Goal: Information Seeking & Learning: Learn about a topic

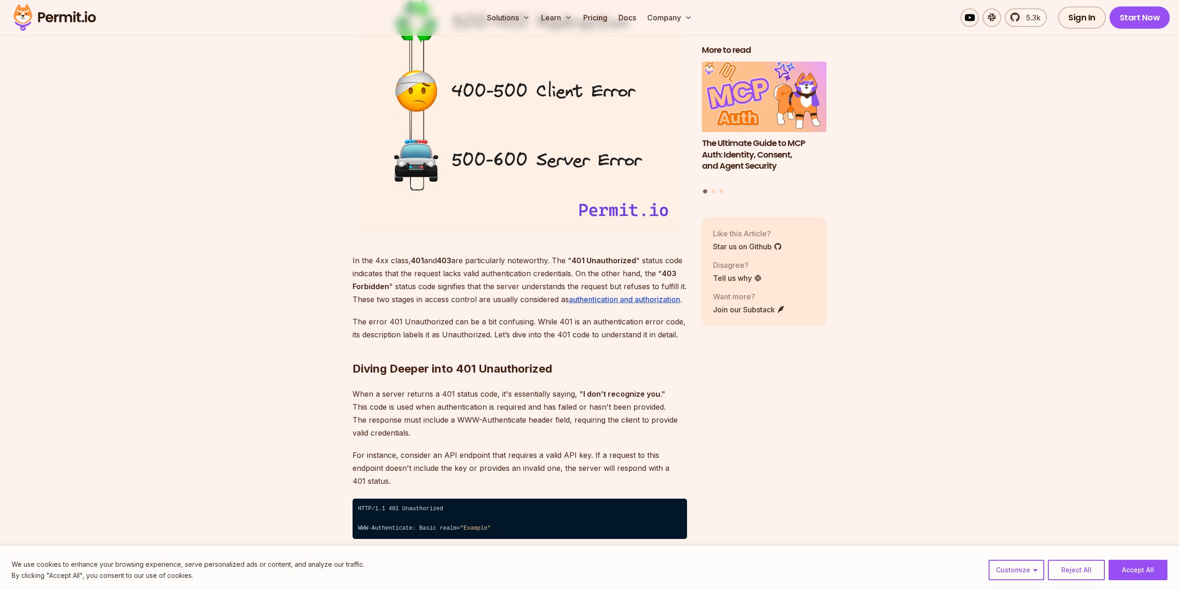
scroll to position [1297, 0]
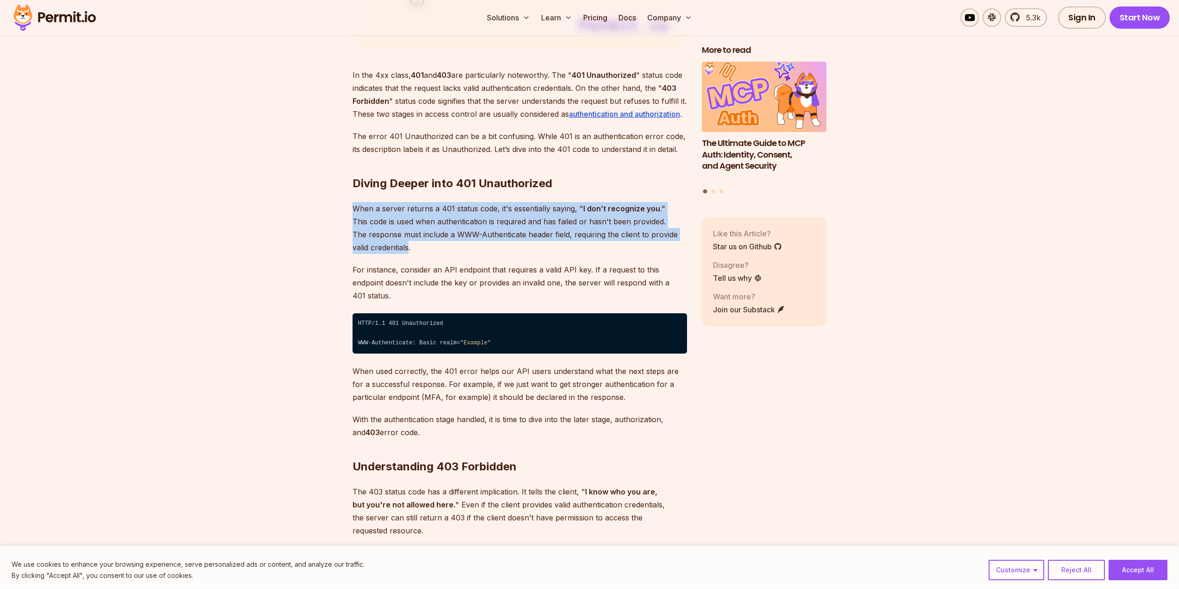
drag, startPoint x: 333, startPoint y: 204, endPoint x: 415, endPoint y: 258, distance: 98.3
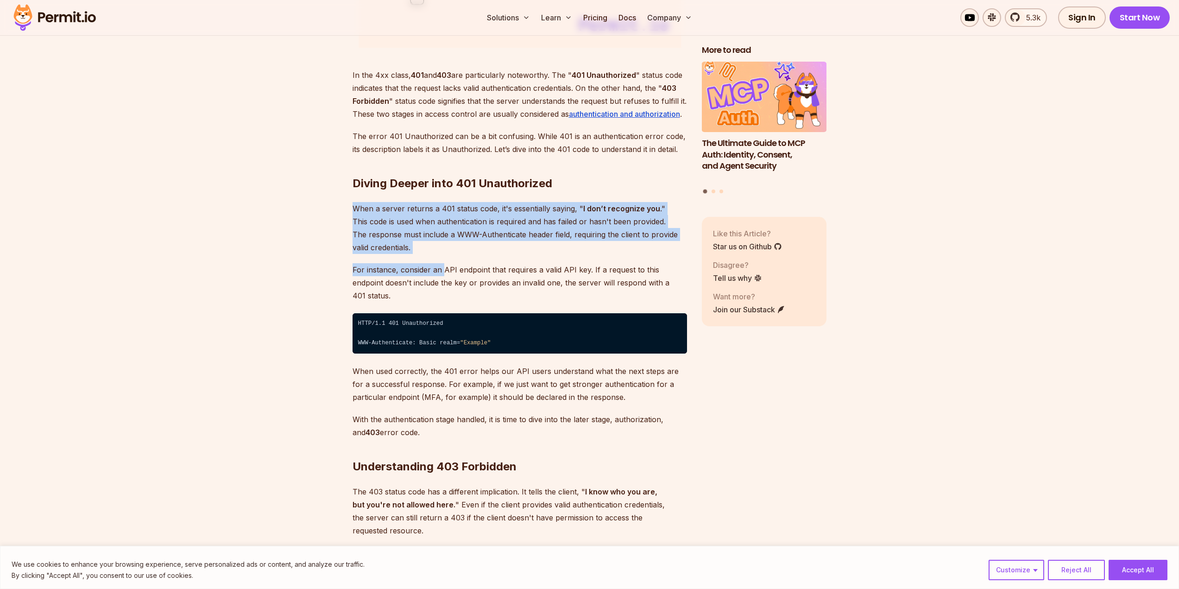
drag, startPoint x: 440, startPoint y: 254, endPoint x: 327, endPoint y: 213, distance: 120.3
drag, startPoint x: 327, startPoint y: 213, endPoint x: 457, endPoint y: 247, distance: 134.3
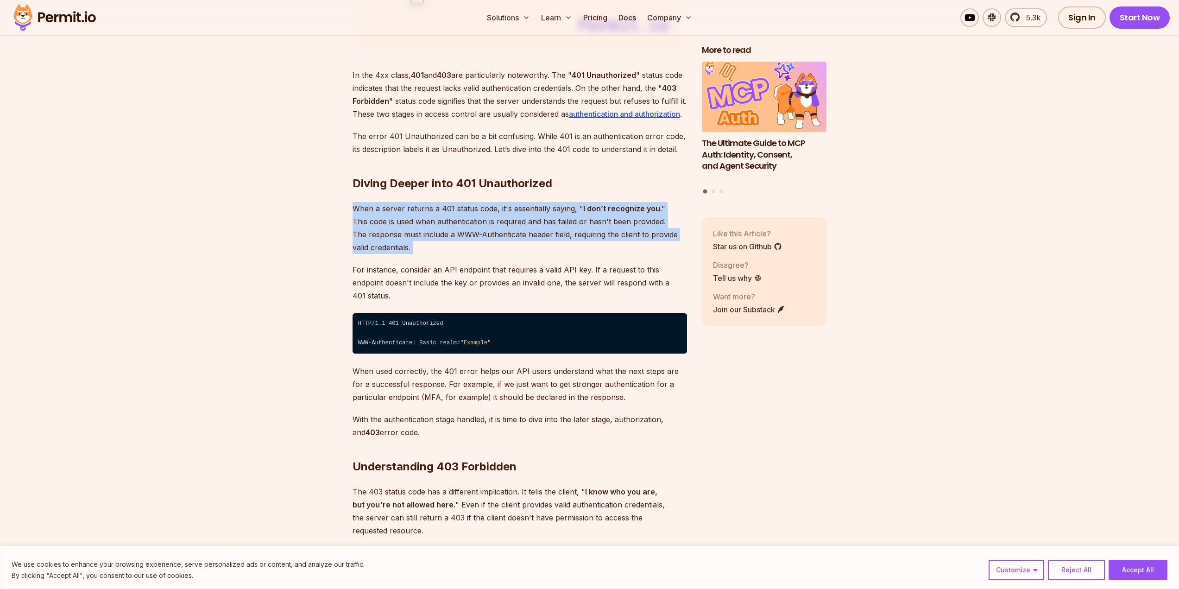
click at [457, 247] on p "When a server returns a 401 status code, it's essentially saying, " I don’t rec…" at bounding box center [519, 228] width 334 height 52
drag, startPoint x: 457, startPoint y: 247, endPoint x: 334, endPoint y: 206, distance: 129.9
drag, startPoint x: 334, startPoint y: 206, endPoint x: 444, endPoint y: 240, distance: 115.3
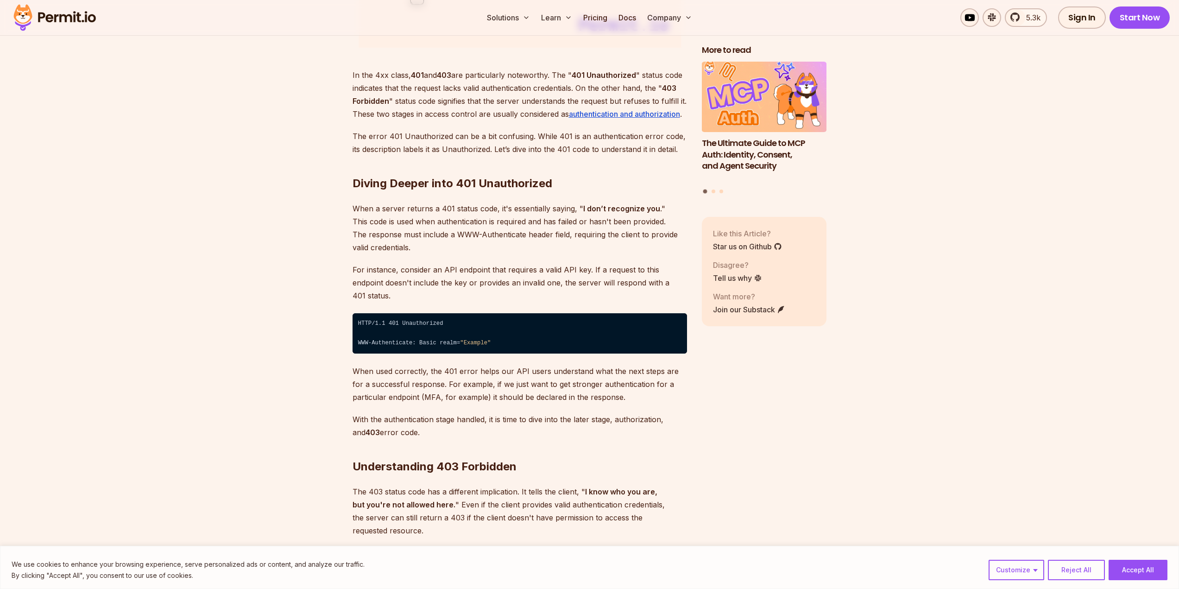
click at [468, 248] on p "When a server returns a 401 status code, it's essentially saying, " I don’t rec…" at bounding box center [519, 228] width 334 height 52
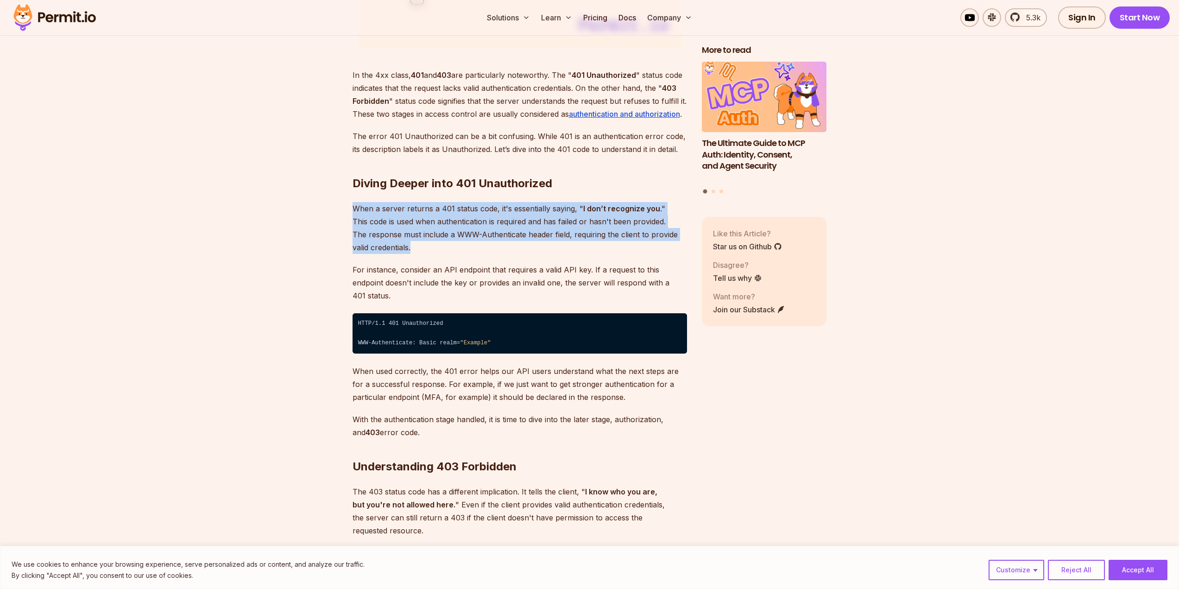
drag, startPoint x: 453, startPoint y: 247, endPoint x: 325, endPoint y: 204, distance: 134.6
click at [458, 248] on p "When a server returns a 401 status code, it's essentially saying, " I don’t rec…" at bounding box center [519, 228] width 334 height 52
drag, startPoint x: 458, startPoint y: 248, endPoint x: 320, endPoint y: 208, distance: 143.8
